Goal: Book appointment/travel/reservation

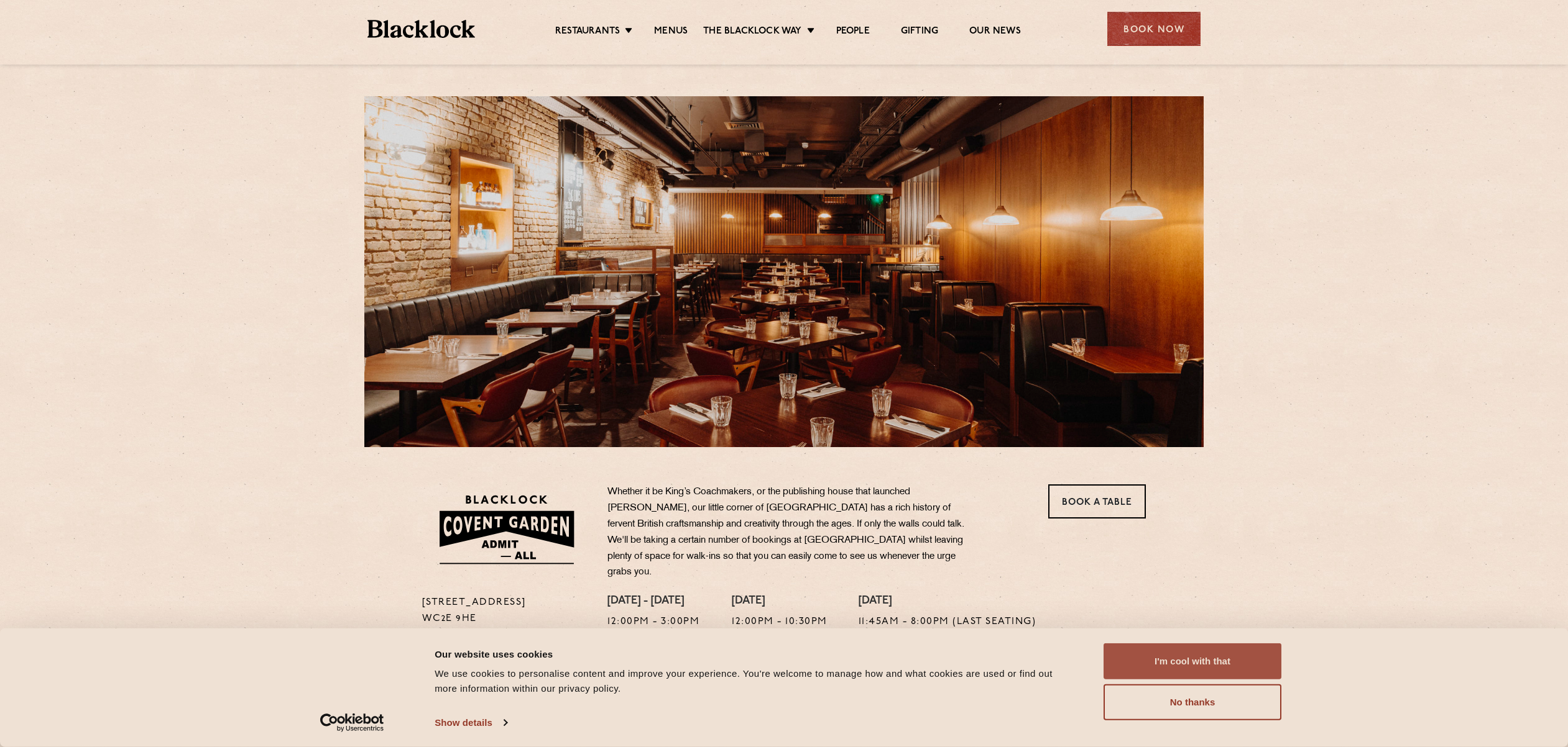
click at [1178, 653] on button "I'm cool with that" at bounding box center [1192, 661] width 178 height 36
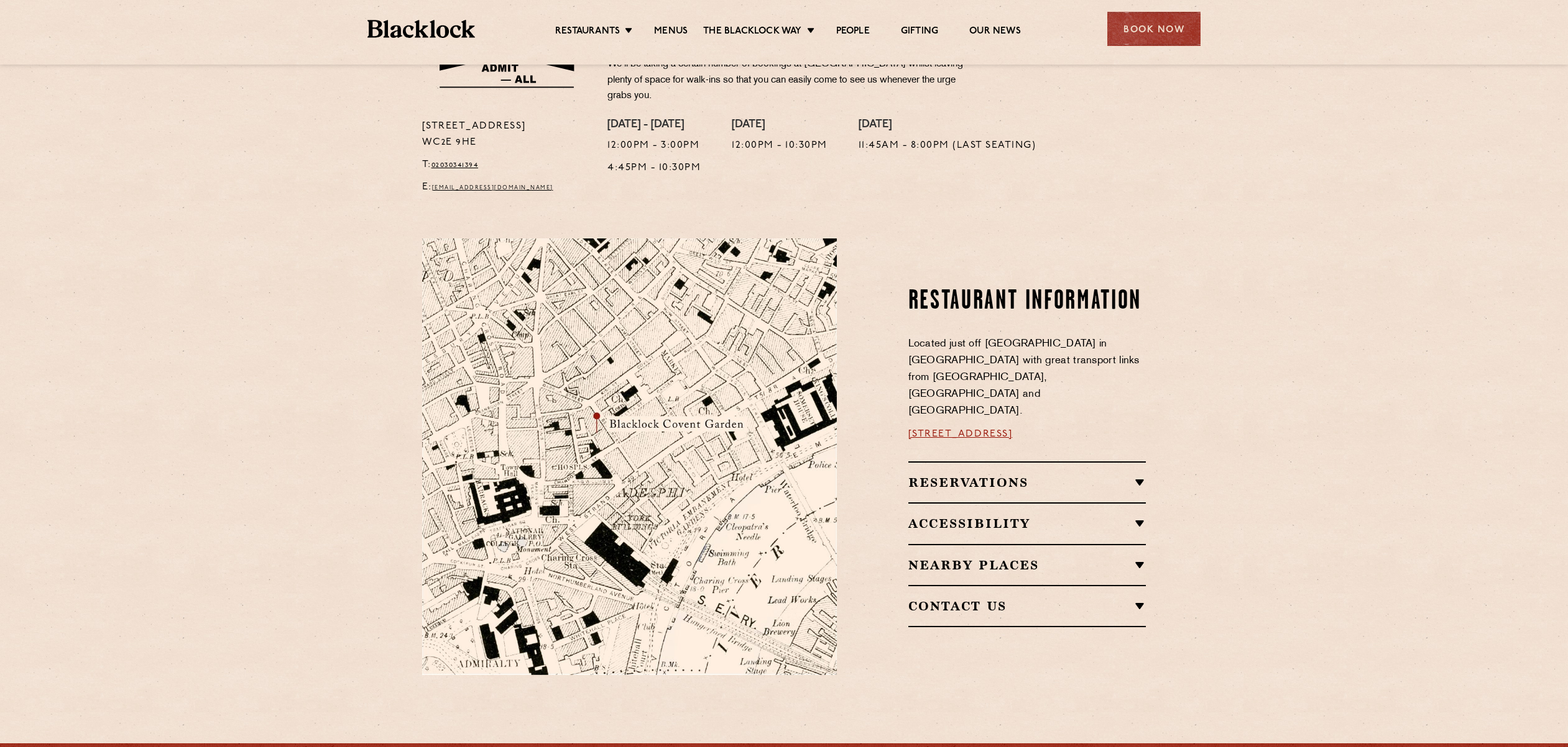
scroll to position [471, 0]
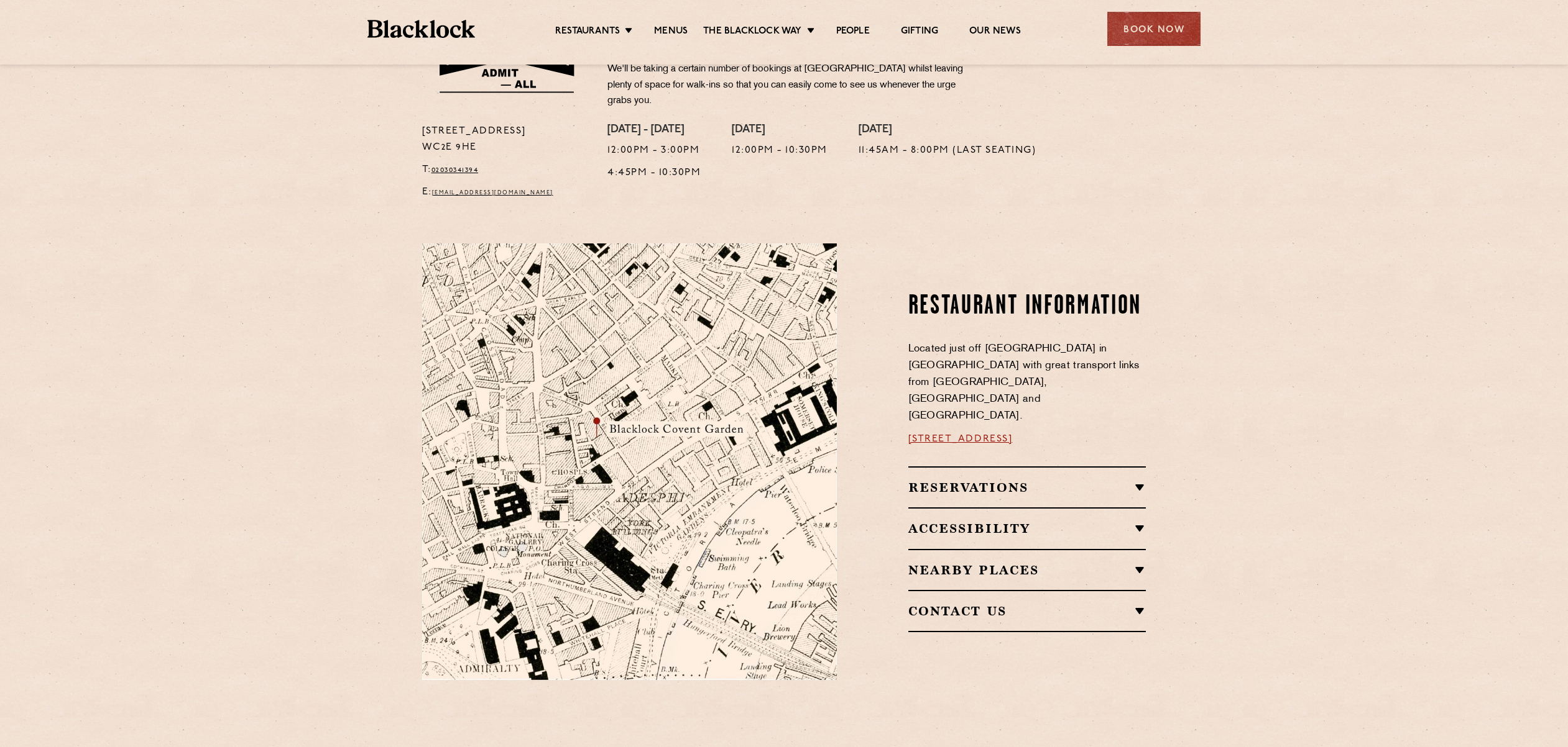
click at [986, 480] on h2 "Reservations" at bounding box center [1026, 487] width 238 height 15
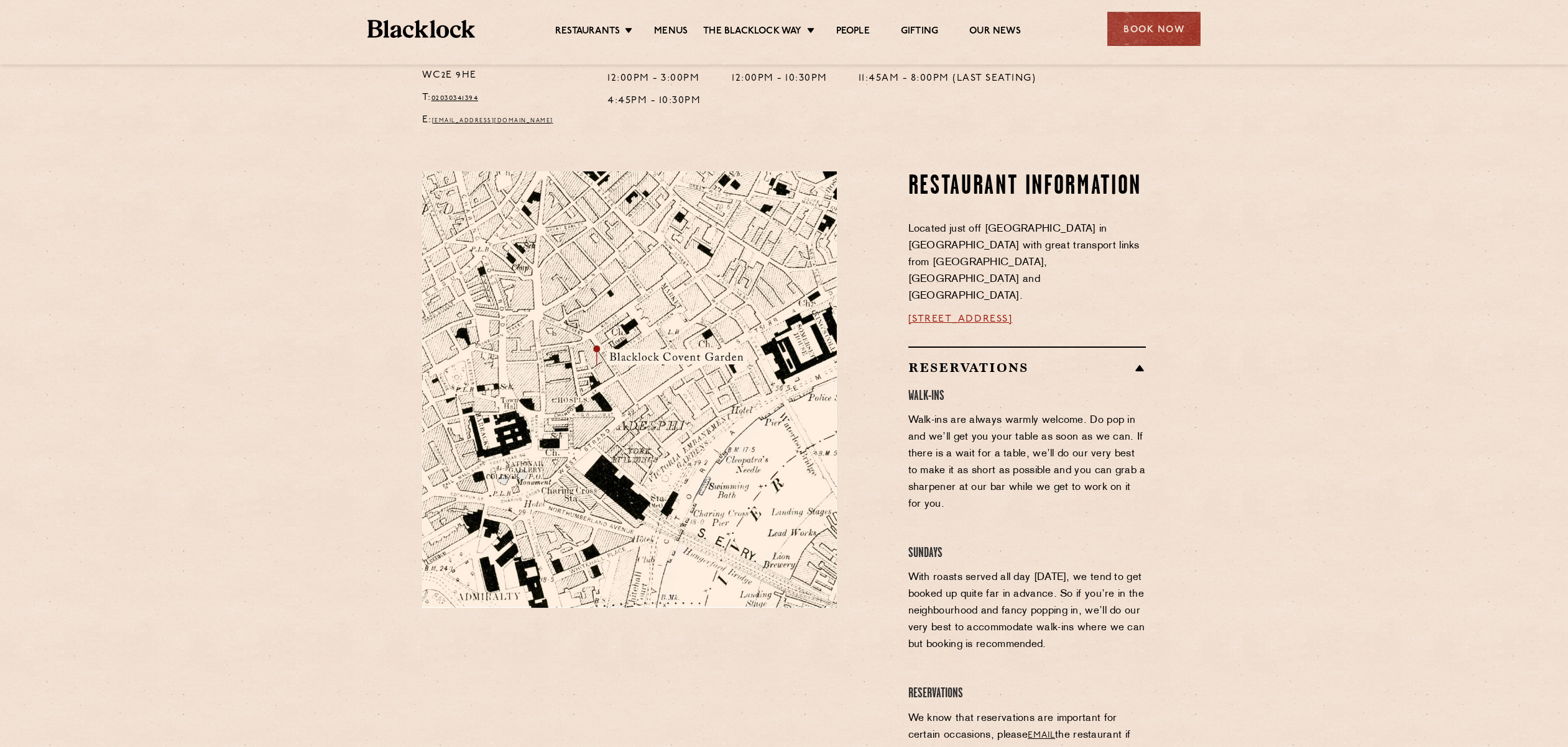
scroll to position [542, 0]
click at [1167, 22] on div "Book Now" at bounding box center [1153, 28] width 93 height 34
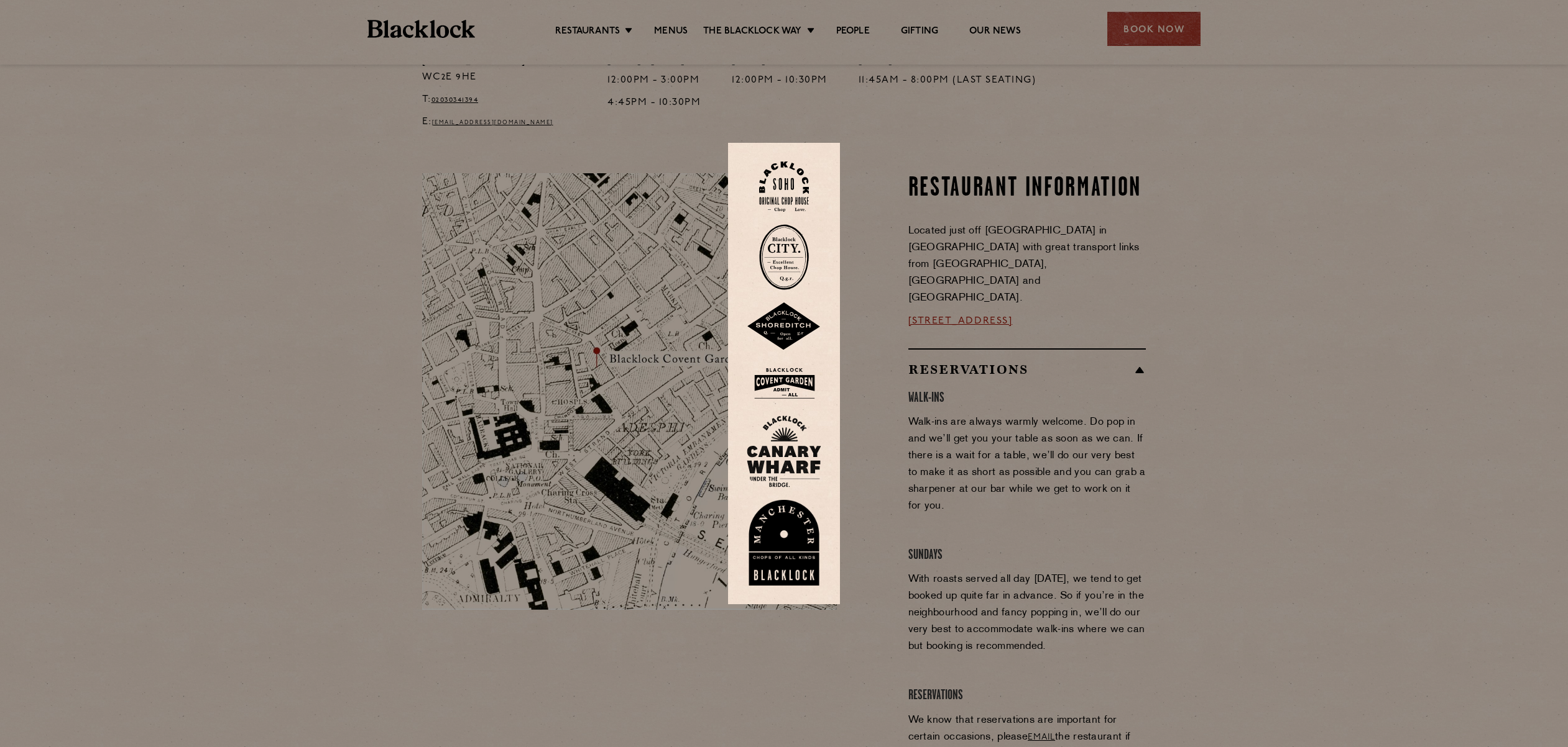
click at [769, 175] on img at bounding box center [784, 186] width 50 height 50
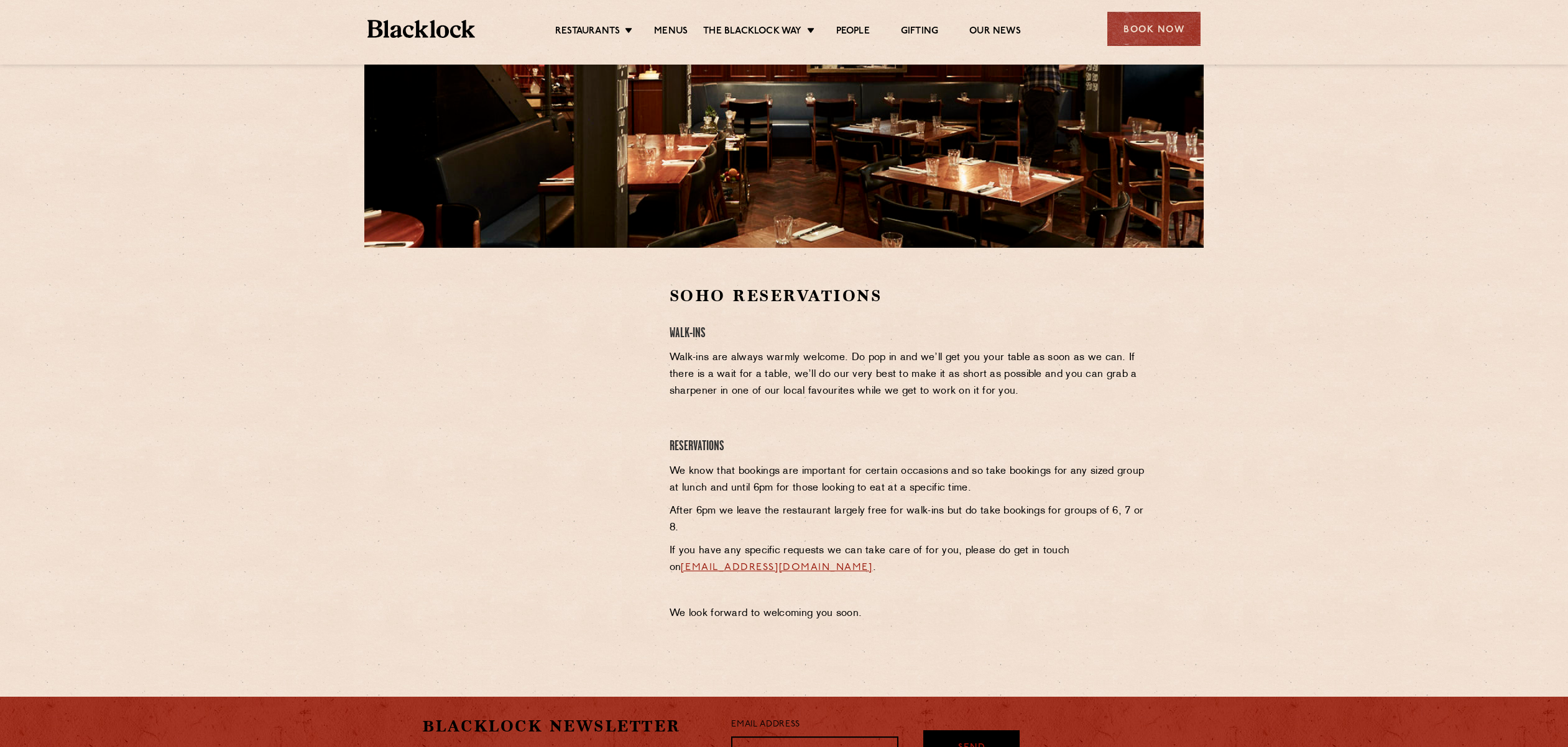
scroll to position [421, 0]
